Goal: Task Accomplishment & Management: Use online tool/utility

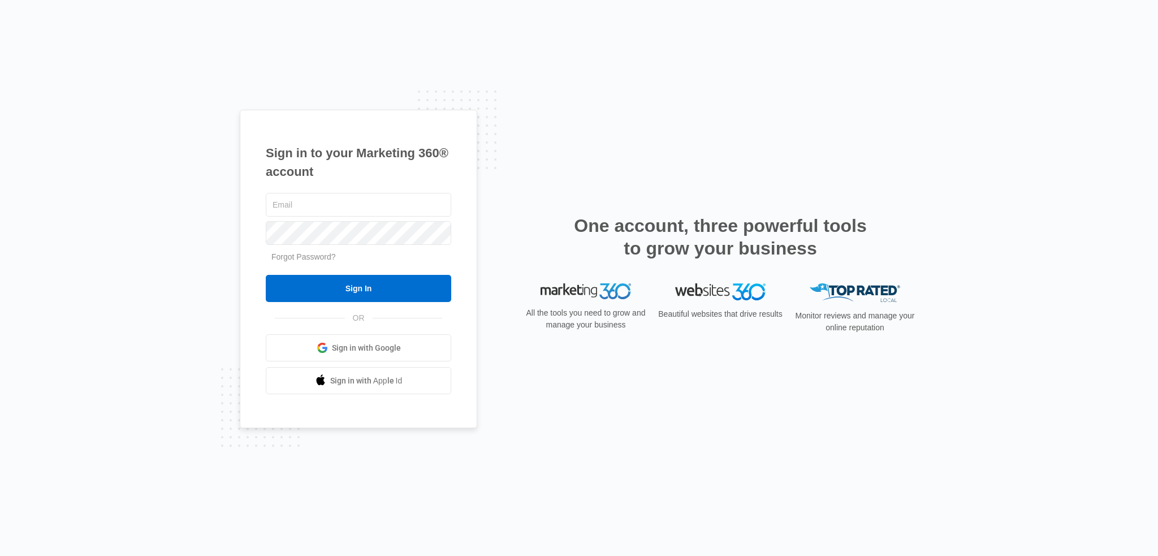
type input "[EMAIL_ADDRESS][DOMAIN_NAME]"
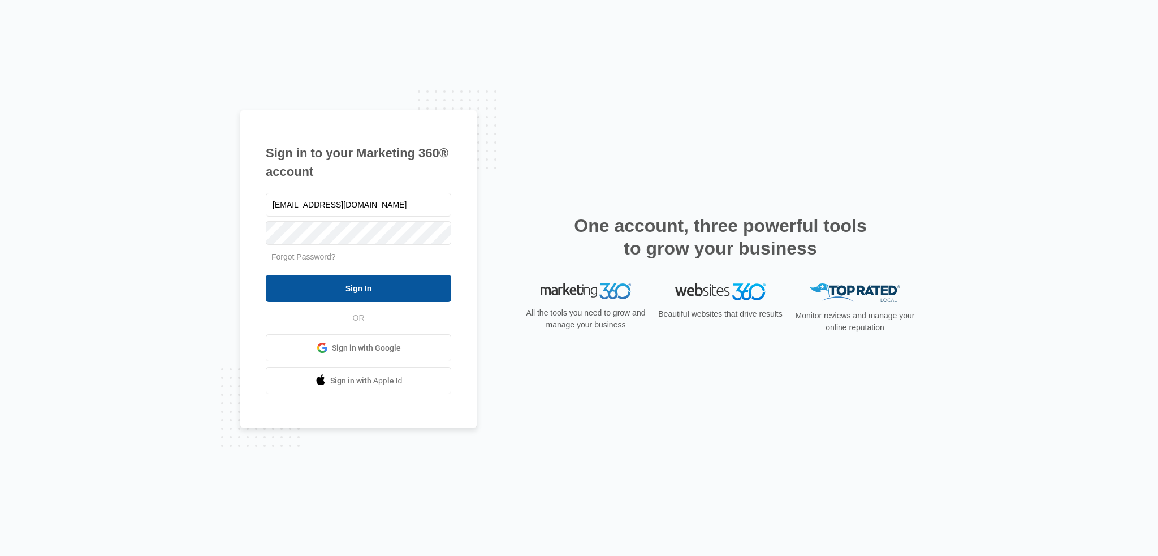
click at [402, 276] on input "Sign In" at bounding box center [359, 288] width 186 height 27
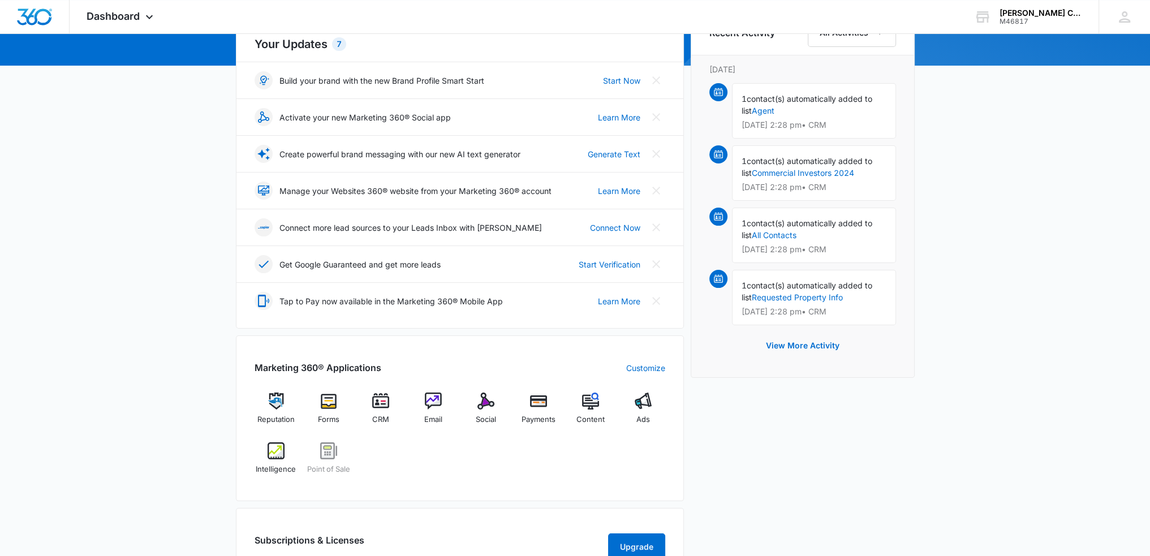
scroll to position [170, 0]
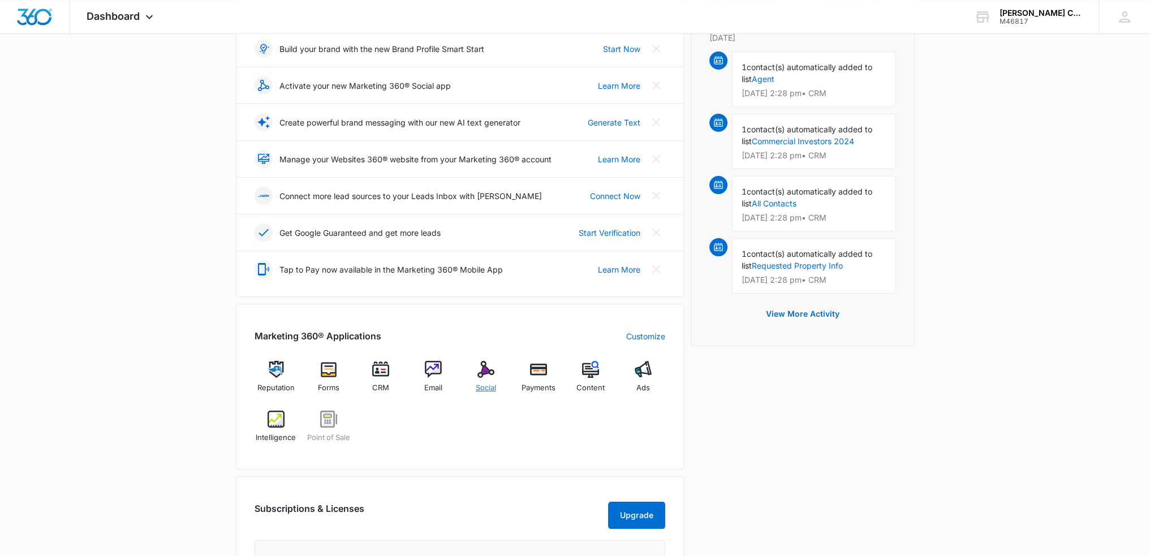
click at [500, 371] on div "Social" at bounding box center [486, 381] width 44 height 41
